Goal: Use online tool/utility: Utilize a website feature to perform a specific function

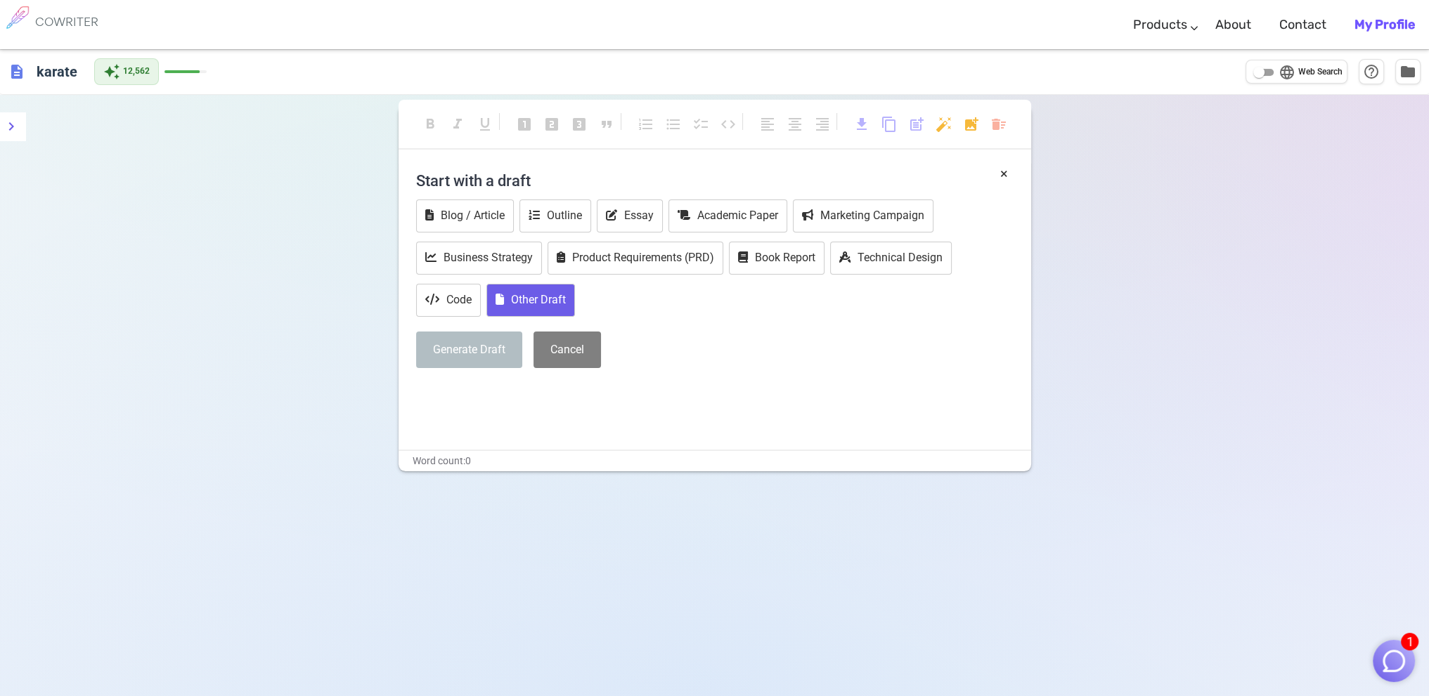
click at [520, 294] on button "Other Draft" at bounding box center [530, 300] width 89 height 33
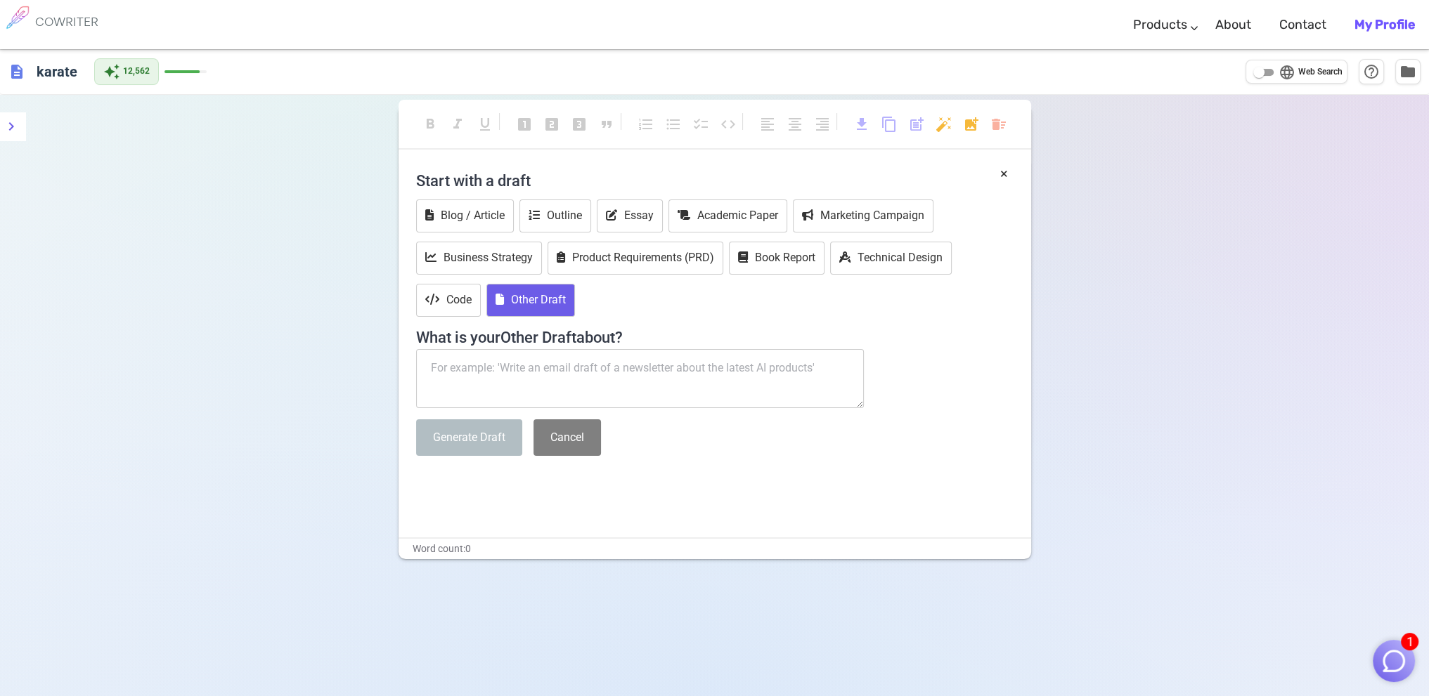
paste textarea "We are currently planning our member conference, which will held [DATE] thru [D…"
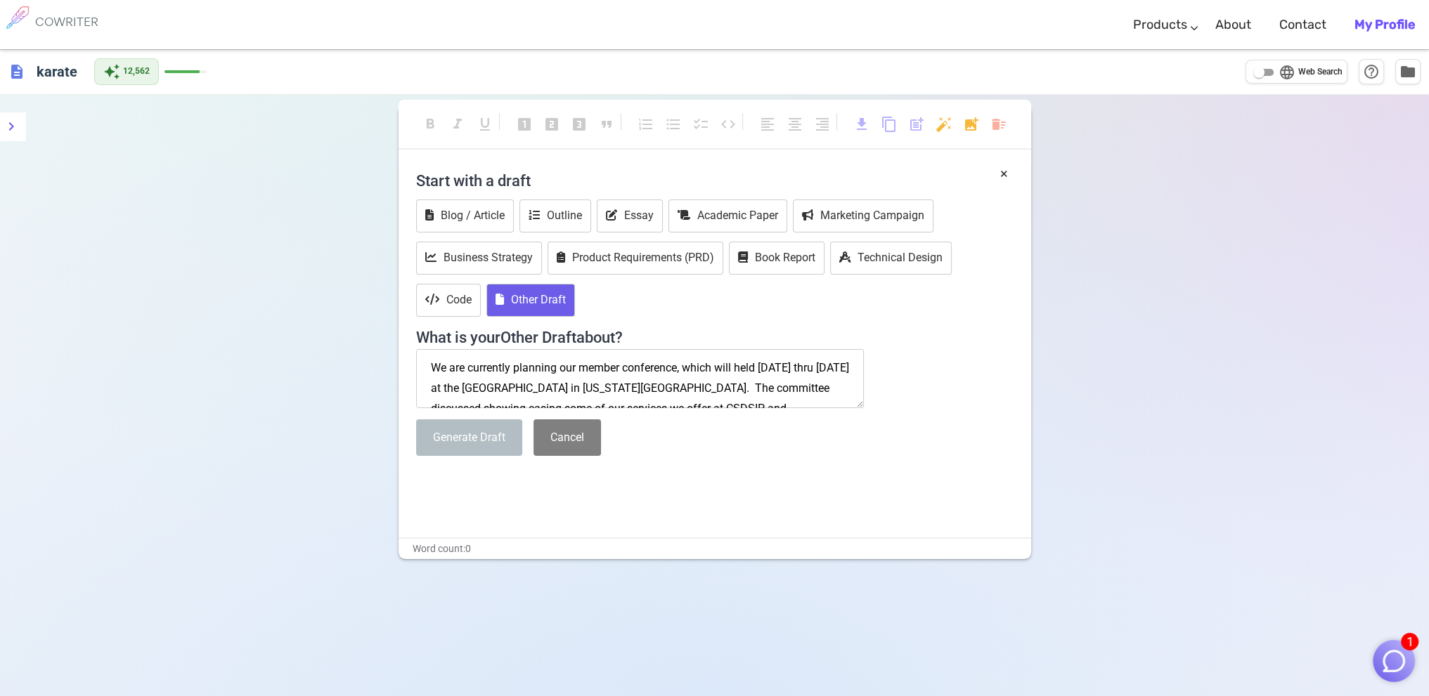
scroll to position [69, 0]
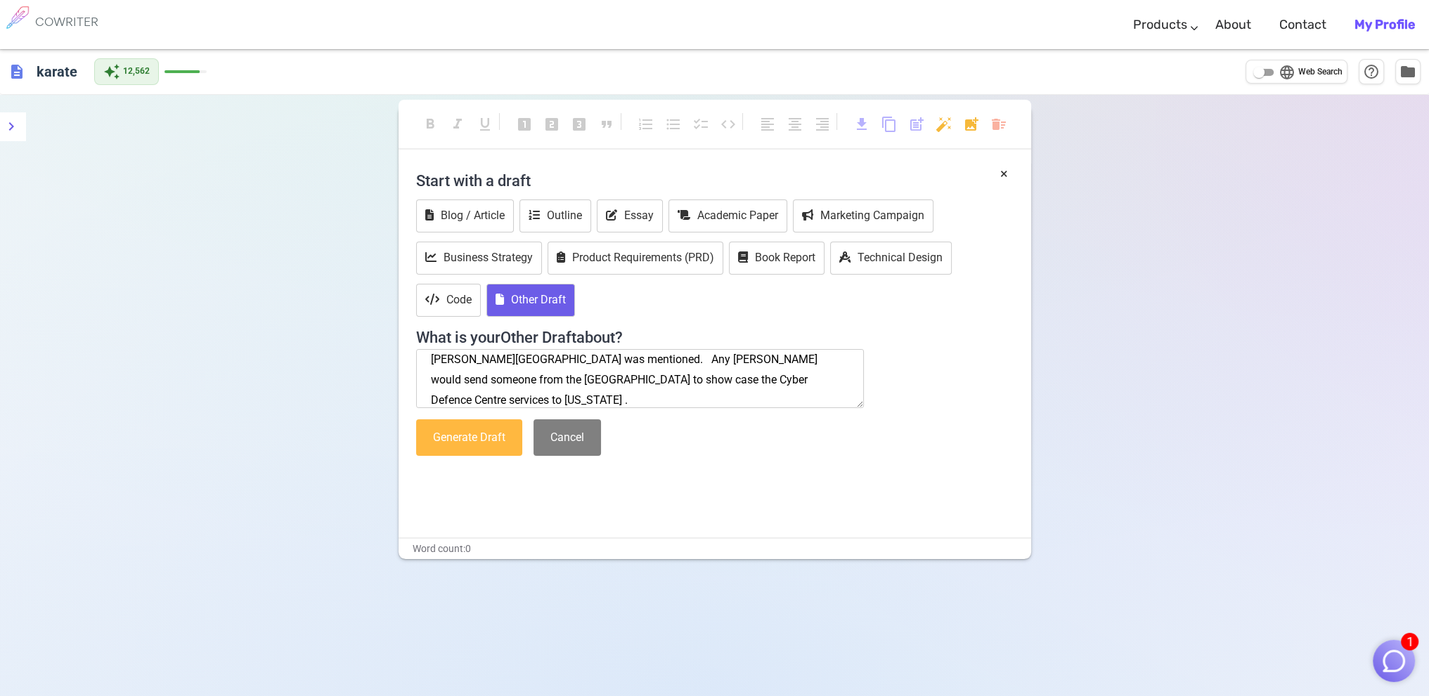
type textarea "We are currently planning our member conference, which will held [DATE] thru [D…"
click at [455, 441] on button "Generate Draft" at bounding box center [469, 438] width 106 height 37
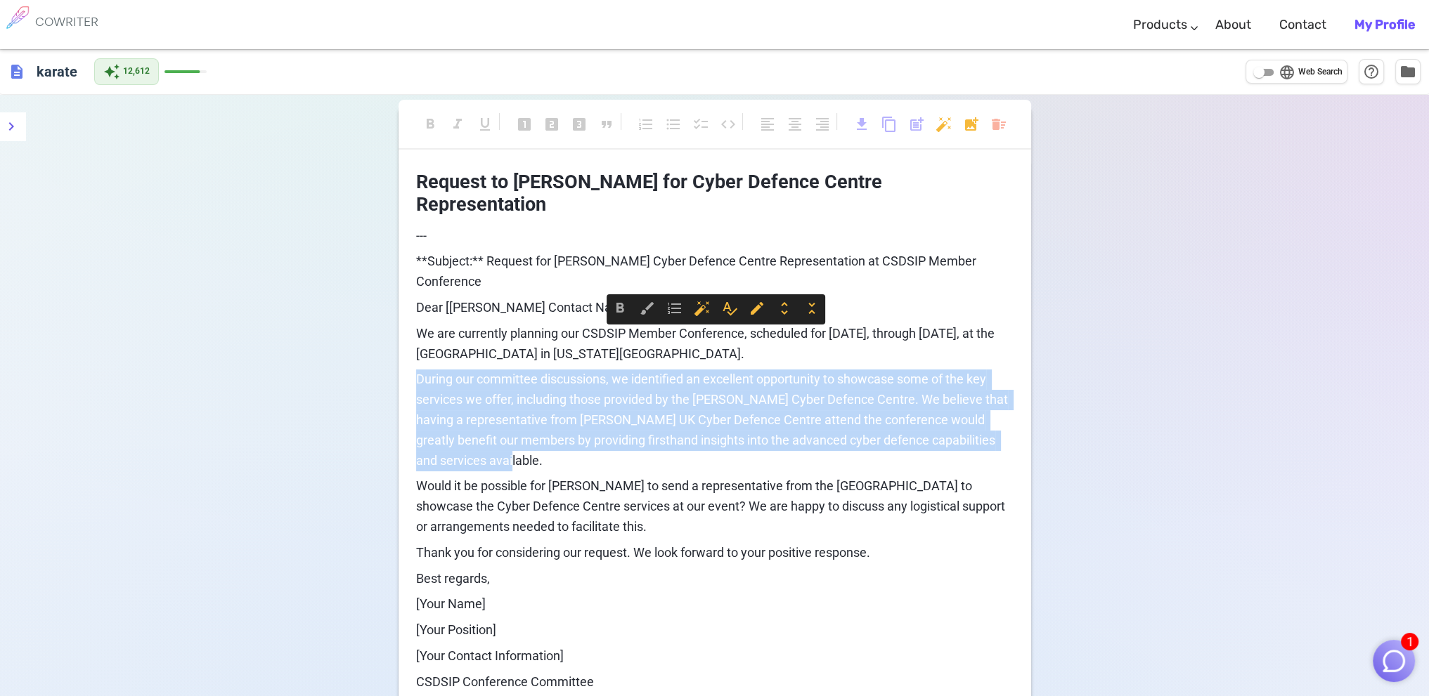
drag, startPoint x: 417, startPoint y: 334, endPoint x: 576, endPoint y: 415, distance: 177.6
click at [576, 415] on p "During our committee discussions, we identified an excellent opportunity to sho…" at bounding box center [714, 420] width 597 height 101
copy span "During our committee discussions, we identified an excellent opportunity to sho…"
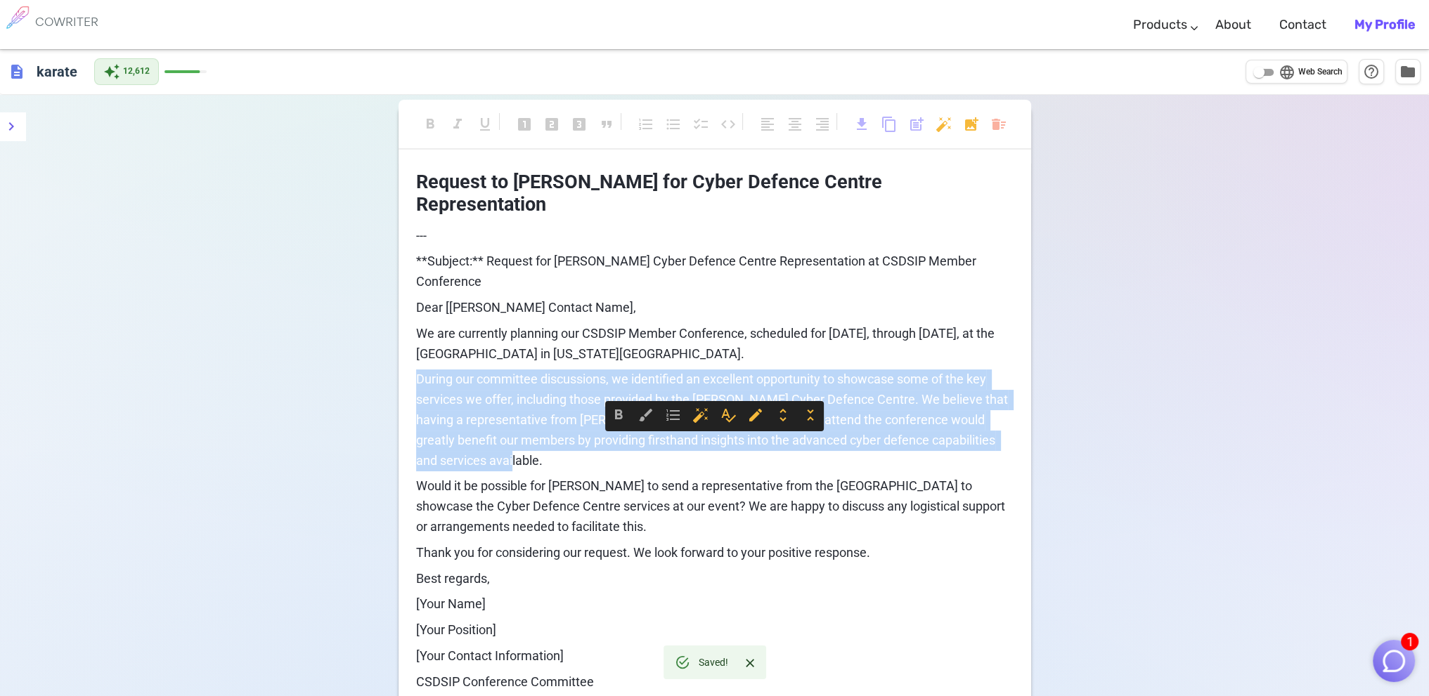
drag, startPoint x: 416, startPoint y: 443, endPoint x: 821, endPoint y: 525, distance: 412.9
click at [821, 525] on div "Request to [PERSON_NAME] for Cyber Defence Centre Representation --- **Subject:…" at bounding box center [714, 441] width 597 height 555
copy div "Would it be possible for [PERSON_NAME] to send a representative from the [GEOGR…"
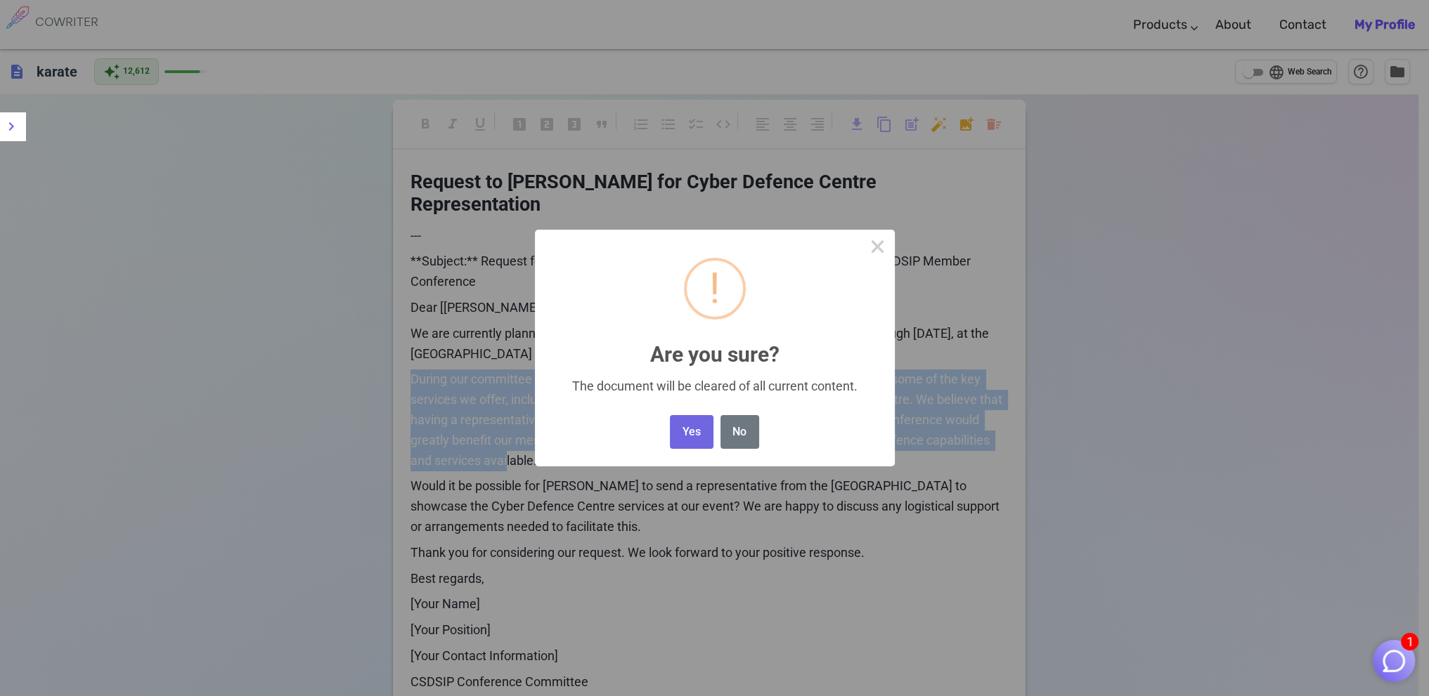
click at [997, 127] on body "1 COWRITER Products Writing Marketing Emails Images (soon) About Contact My Pro…" at bounding box center [714, 445] width 1429 height 890
click at [700, 434] on button "Yes" at bounding box center [691, 432] width 43 height 34
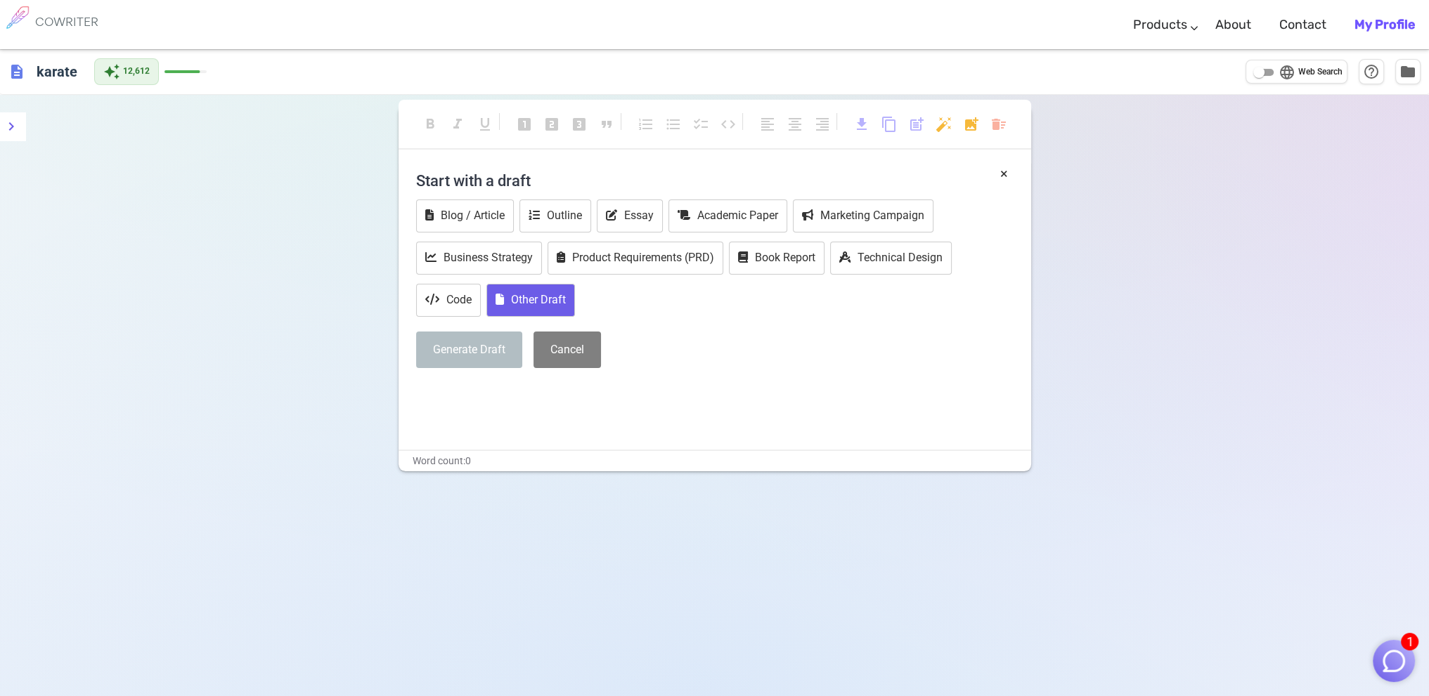
click at [535, 298] on button "Other Draft" at bounding box center [530, 300] width 89 height 33
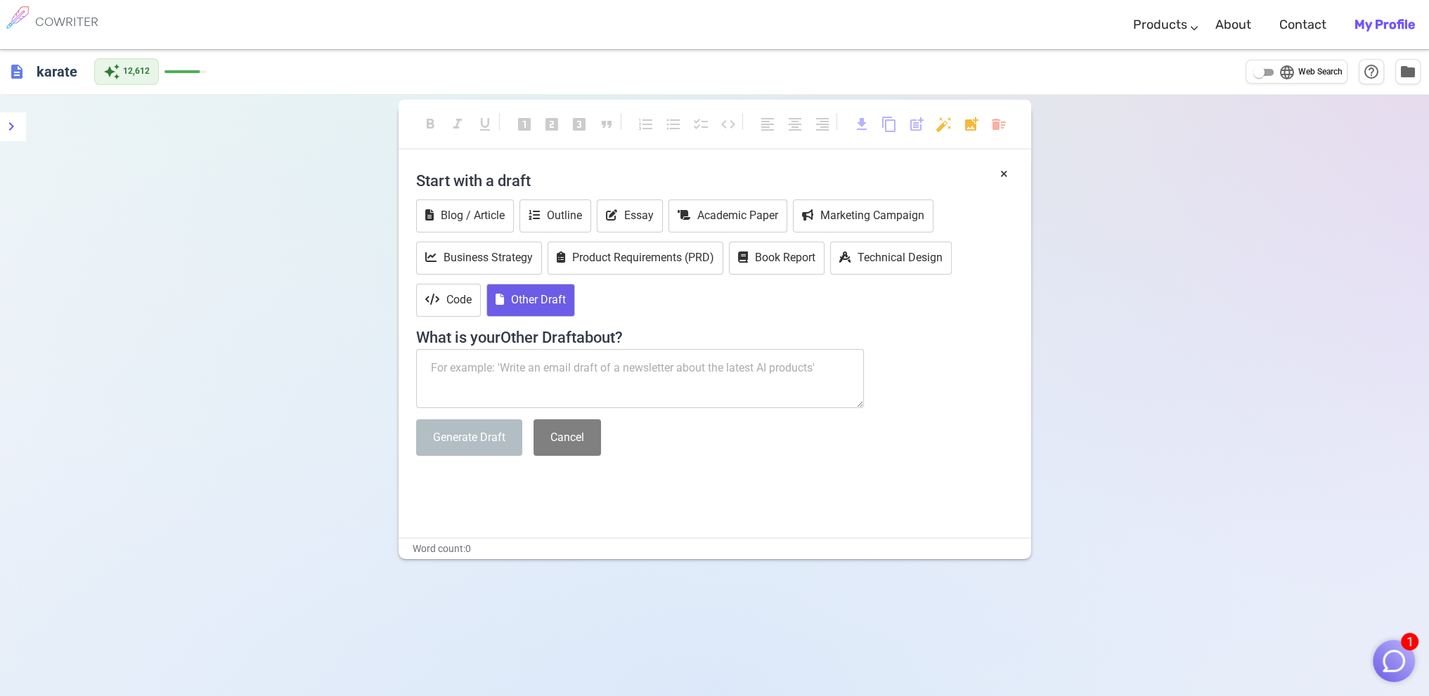
paste textarea "Could you check and see if it would be possible for [PERSON_NAME] to send a rep…"
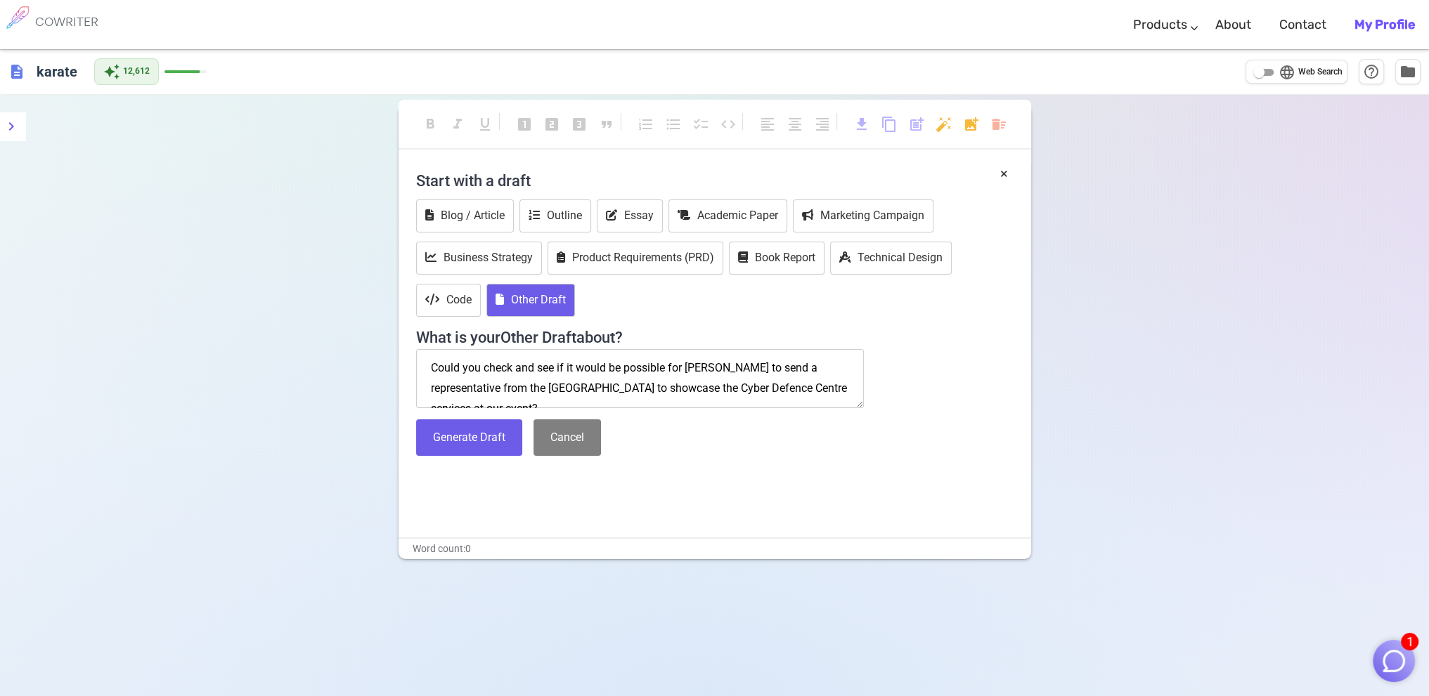
scroll to position [48, 0]
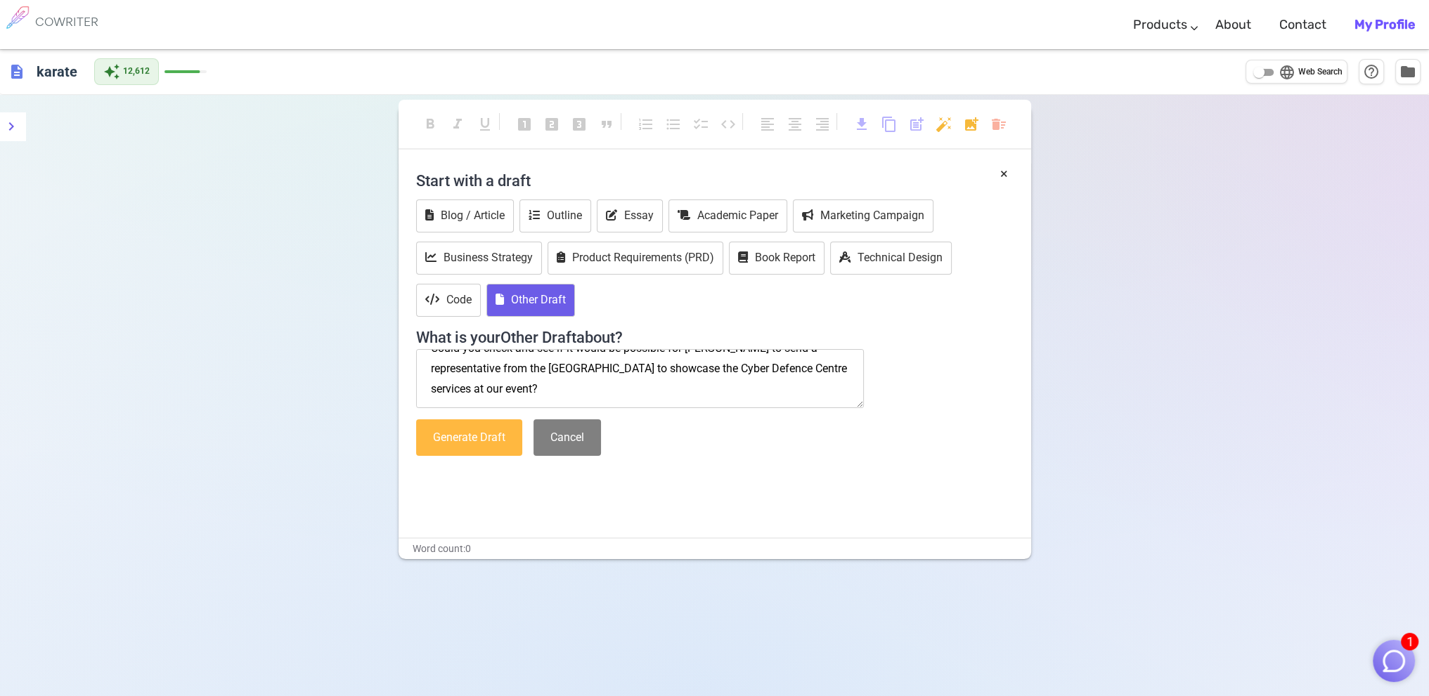
type textarea "Could you check and see if it would be possible for [PERSON_NAME] to send a rep…"
click at [441, 437] on button "Generate Draft" at bounding box center [469, 438] width 106 height 37
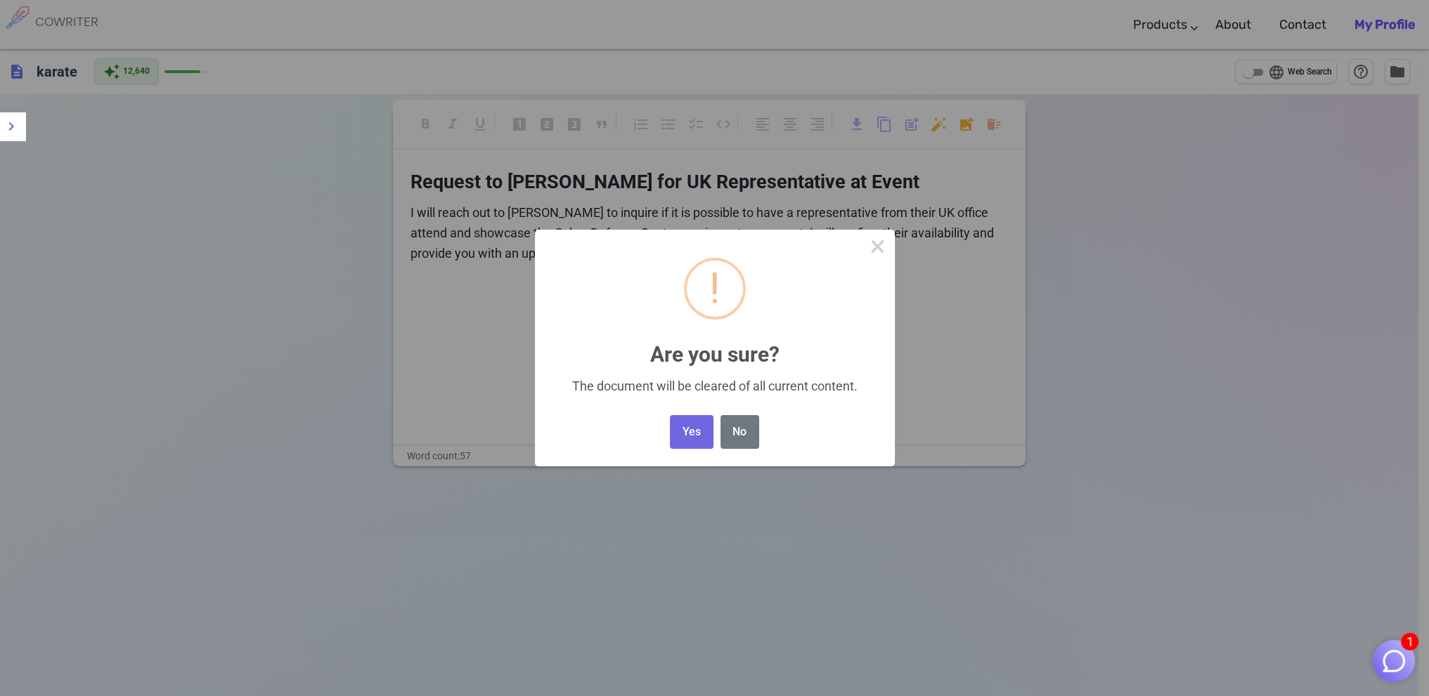
click at [1000, 122] on body "1 COWRITER Products Writing Marketing Emails Images (soon) About Contact My Pro…" at bounding box center [714, 395] width 1429 height 791
click at [701, 432] on button "Yes" at bounding box center [691, 432] width 43 height 34
